Goal: Task Accomplishment & Management: Use online tool/utility

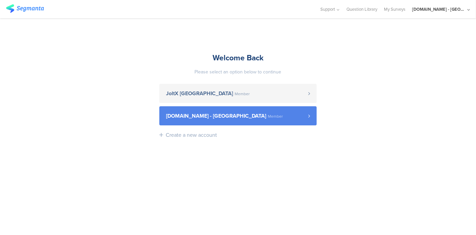
click at [193, 115] on span "[DOMAIN_NAME] - [GEOGRAPHIC_DATA]" at bounding box center [216, 115] width 100 height 5
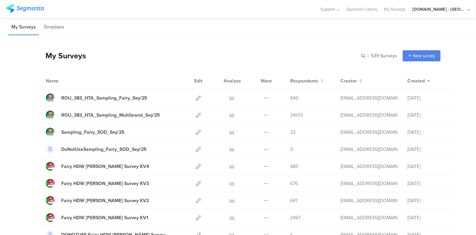
click at [443, 11] on div "[DOMAIN_NAME] - [GEOGRAPHIC_DATA]" at bounding box center [439, 9] width 54 height 6
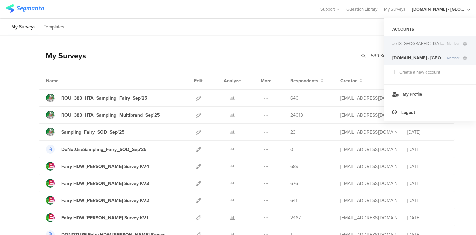
click at [444, 45] on span "Member" at bounding box center [453, 43] width 18 height 5
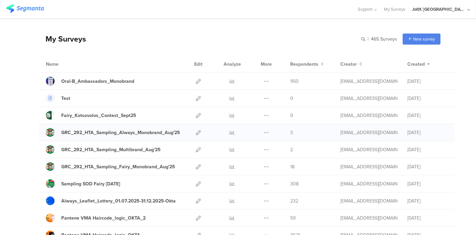
scroll to position [19, 0]
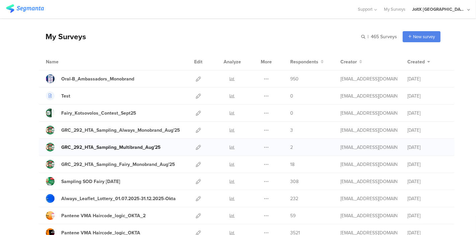
click at [127, 147] on div "GRC_292_HTA_Sampling_Multibrand_Aug'25" at bounding box center [110, 147] width 99 height 7
click at [196, 147] on icon at bounding box center [198, 147] width 5 height 5
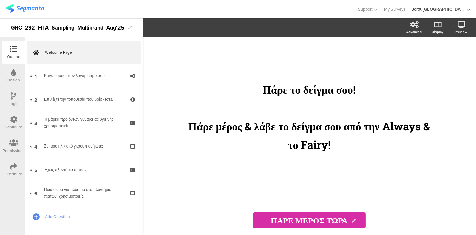
click at [16, 127] on div "Configure" at bounding box center [14, 127] width 18 height 6
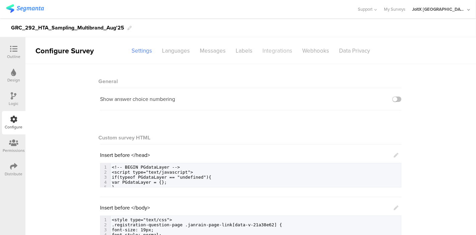
click at [263, 53] on div "Integrations" at bounding box center [277, 51] width 40 height 12
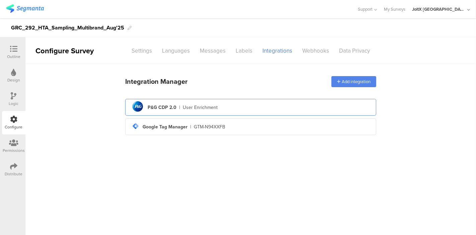
click at [220, 104] on div "pg logo P&G CDP 2.0 | User Enrichment" at bounding box center [251, 107] width 240 height 16
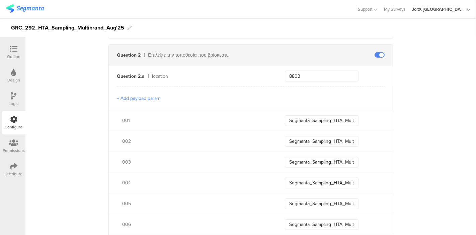
scroll to position [273, 0]
click at [317, 117] on input "Segmanta_Sampling_HTA_Multibrand_Aug25_001" at bounding box center [322, 119] width 74 height 11
click at [286, 116] on input "Segmanta_Sampling_HTA_Multibrand_Aug25_001" at bounding box center [322, 119] width 74 height 11
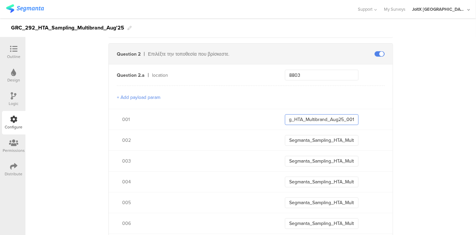
drag, startPoint x: 285, startPoint y: 118, endPoint x: 391, endPoint y: 125, distance: 106.0
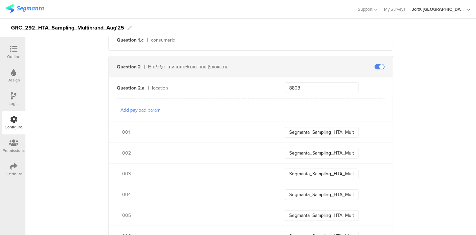
scroll to position [259, 0]
click at [304, 153] on input "Segmanta_Sampling_HTA_Multibrand_Aug25_002" at bounding box center [322, 153] width 74 height 11
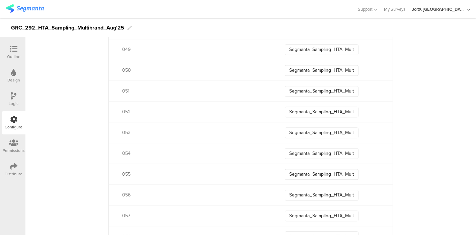
scroll to position [1340, 0]
